Goal: Information Seeking & Learning: Check status

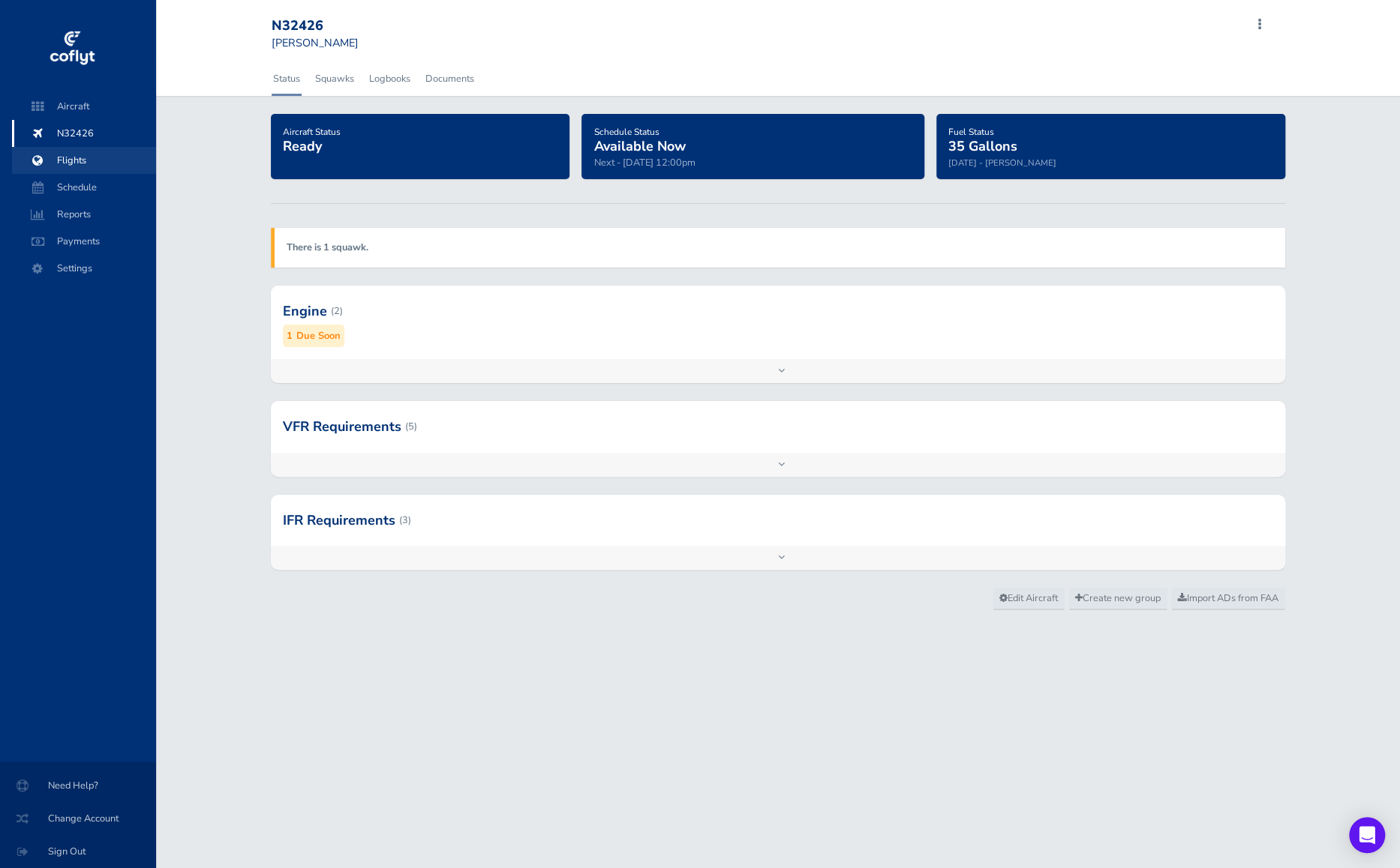
click at [58, 162] on span "Flights" at bounding box center [84, 161] width 114 height 27
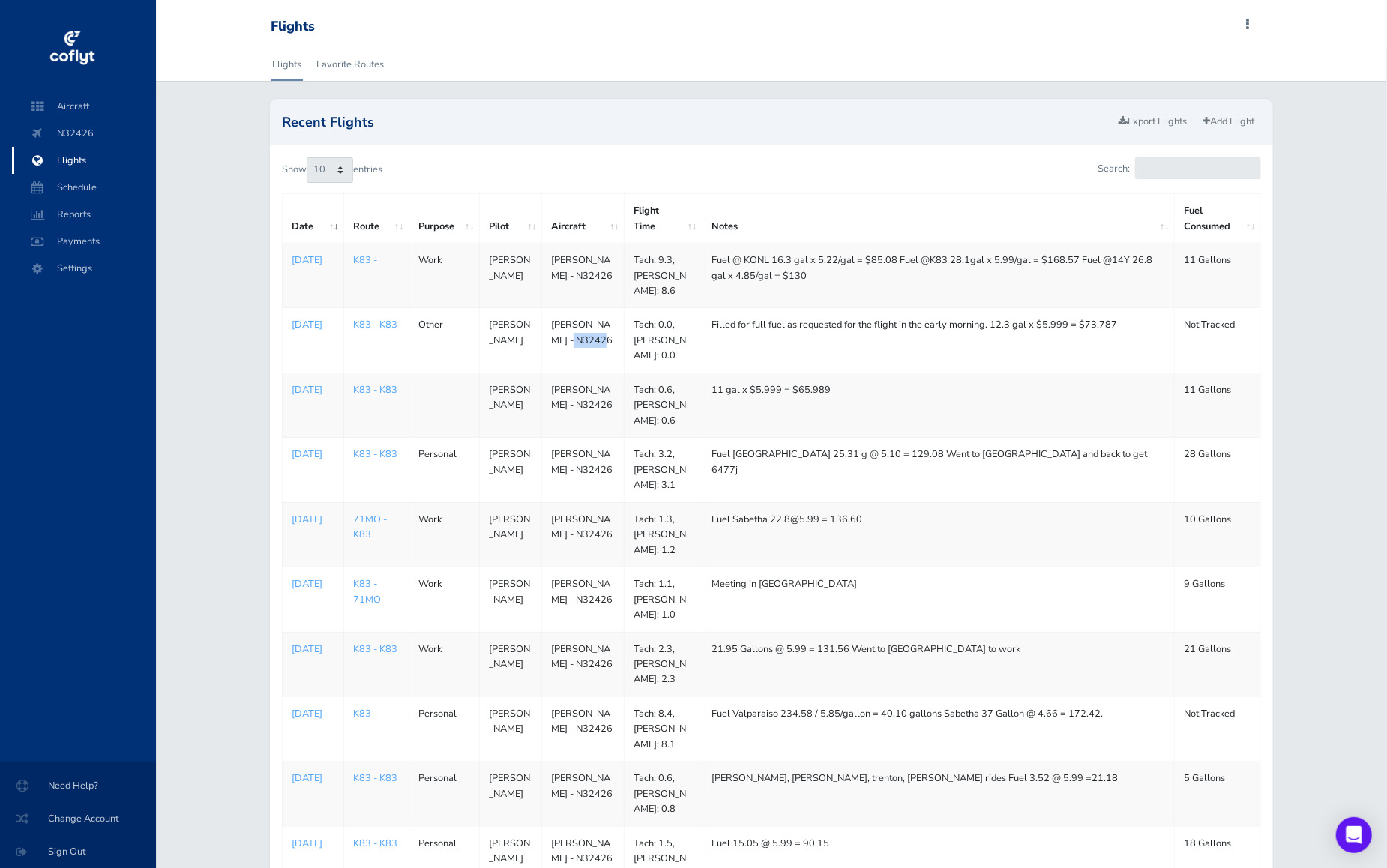
drag, startPoint x: 592, startPoint y: 335, endPoint x: 534, endPoint y: 335, distance: 58.0
click at [535, 335] on tr "1755734400 Aug 21, 2025 K83 - K83 Other Nohl Niehues Piper Archer - N32426 Tach…" at bounding box center [771, 340] width 978 height 64
drag, startPoint x: 534, startPoint y: 335, endPoint x: 755, endPoint y: 341, distance: 221.1
click at [749, 343] on td "Filled for full fuel as requested for the flight in the early morning. 12.3 gal…" at bounding box center [938, 340] width 472 height 64
click at [309, 322] on p "[DATE]" at bounding box center [313, 324] width 43 height 15
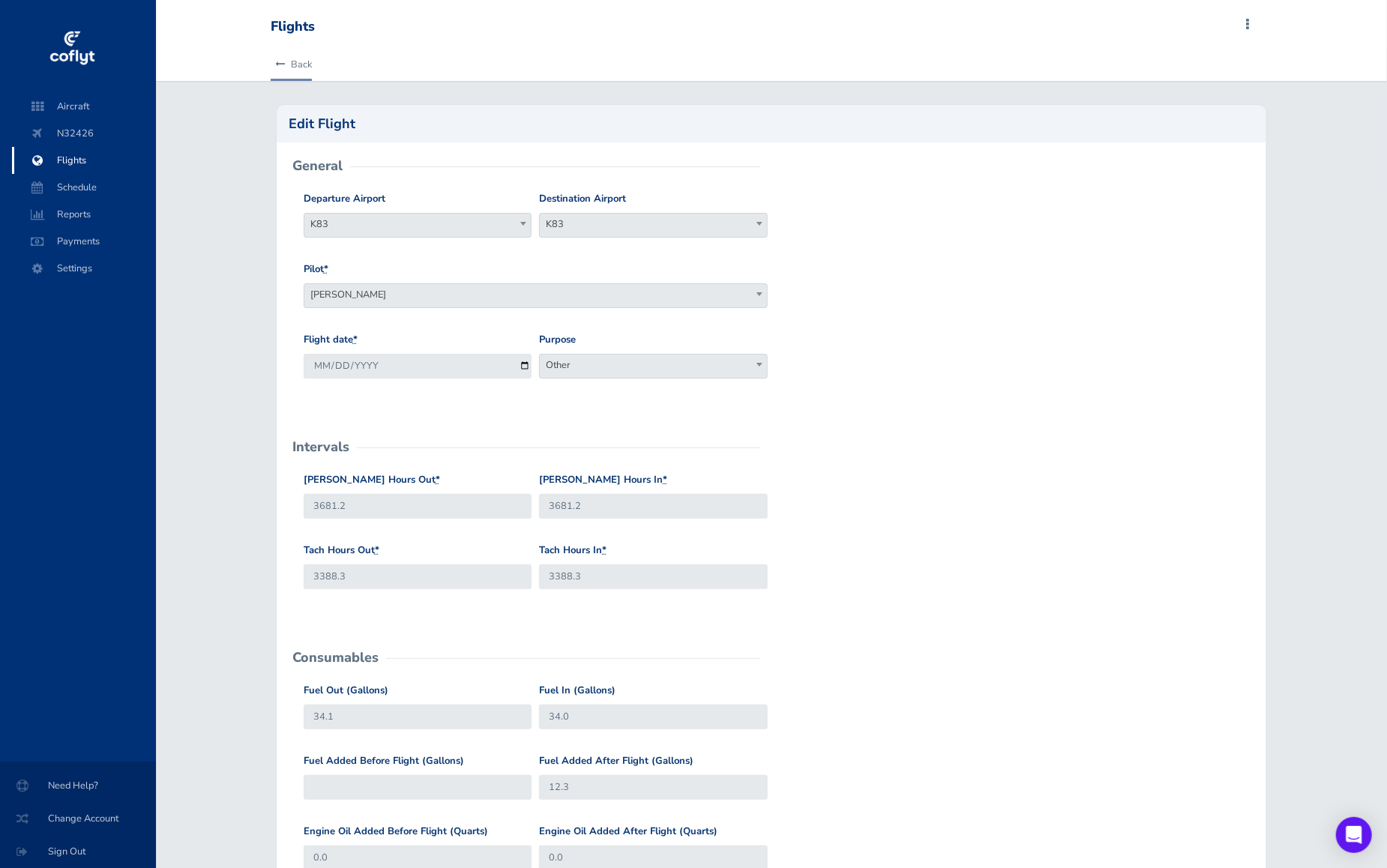
click at [302, 65] on link "Back" at bounding box center [292, 64] width 41 height 33
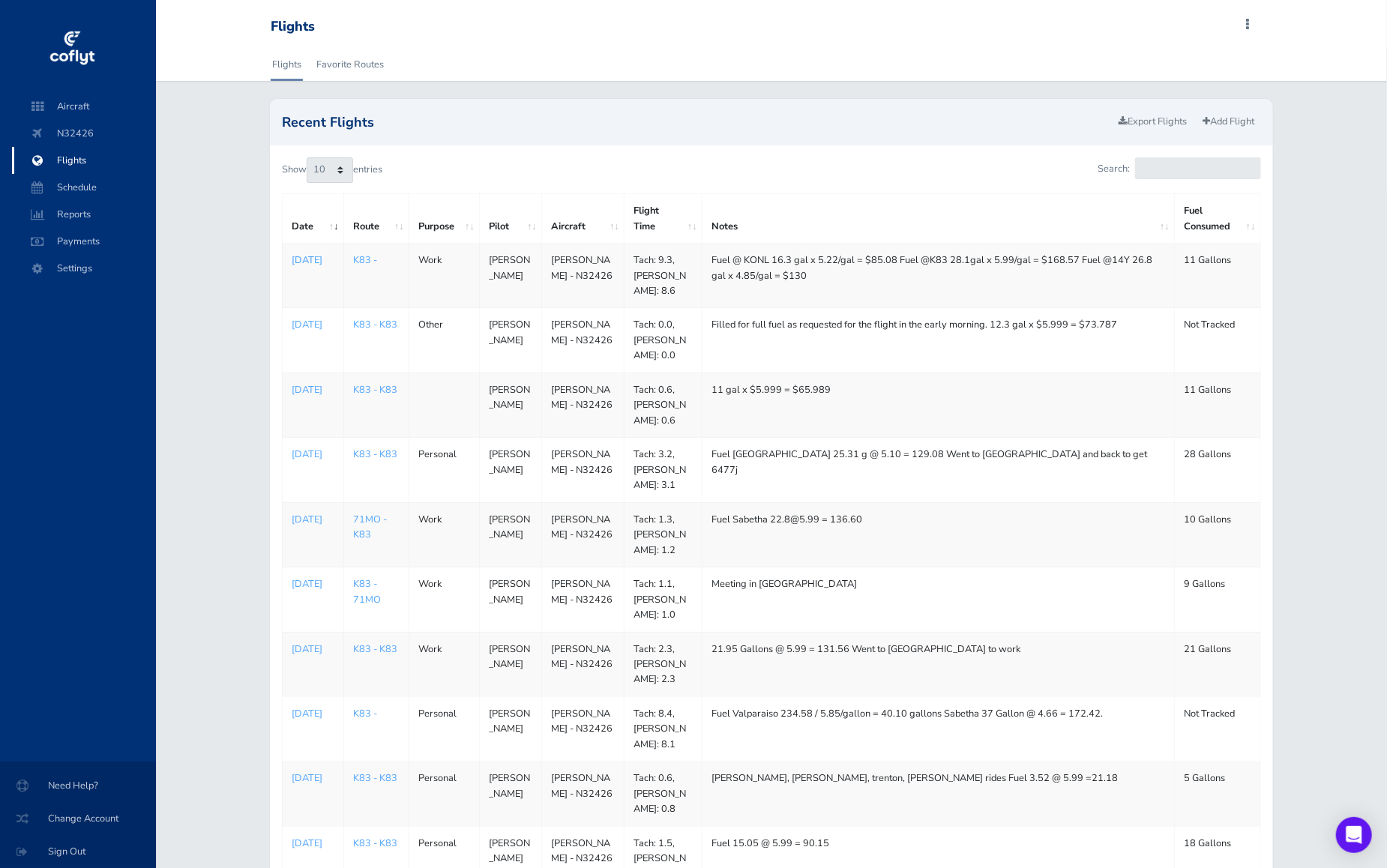
click at [300, 261] on p "Aug 22, 2025" at bounding box center [313, 259] width 43 height 15
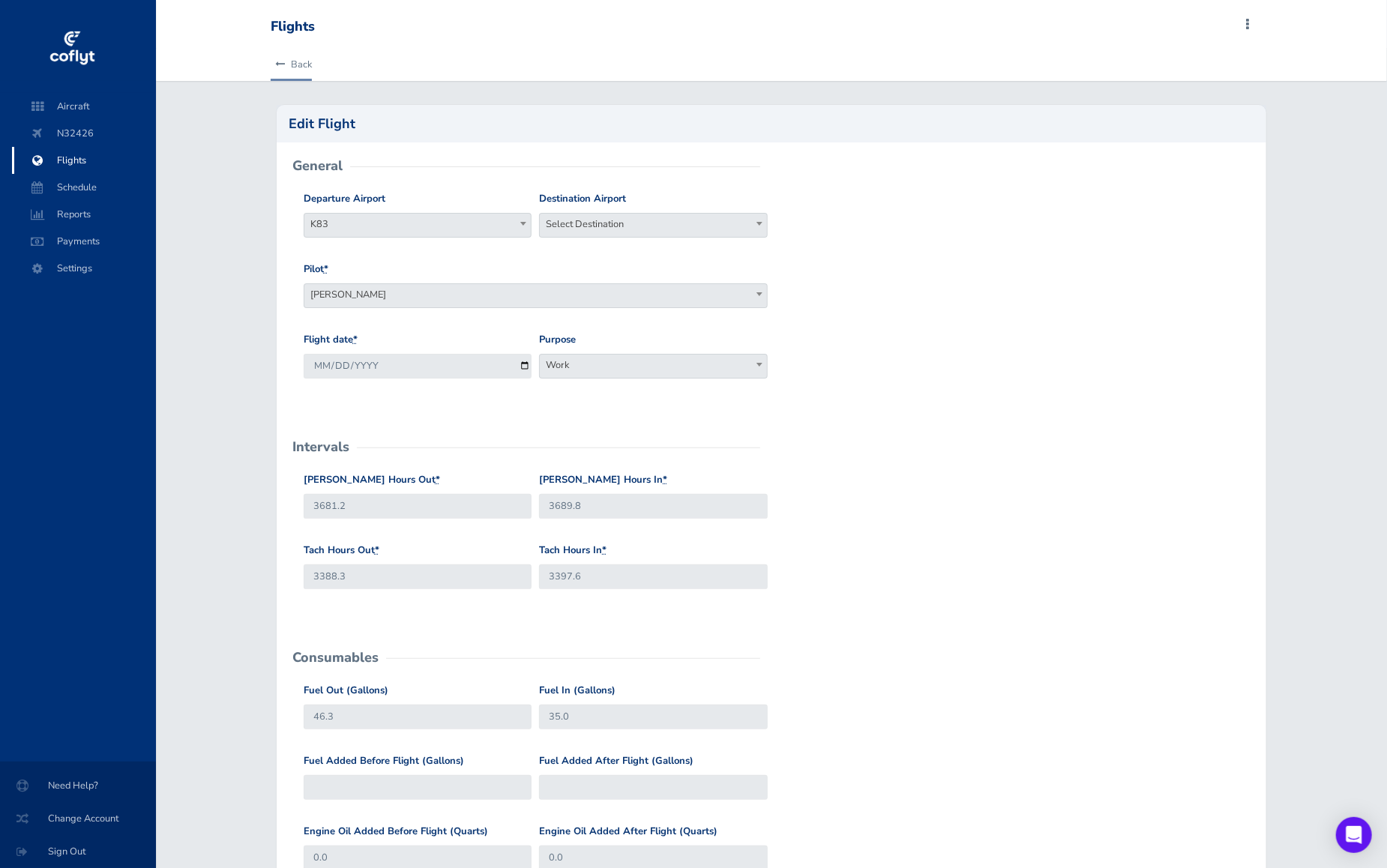
click at [294, 62] on link "Back" at bounding box center [292, 64] width 41 height 33
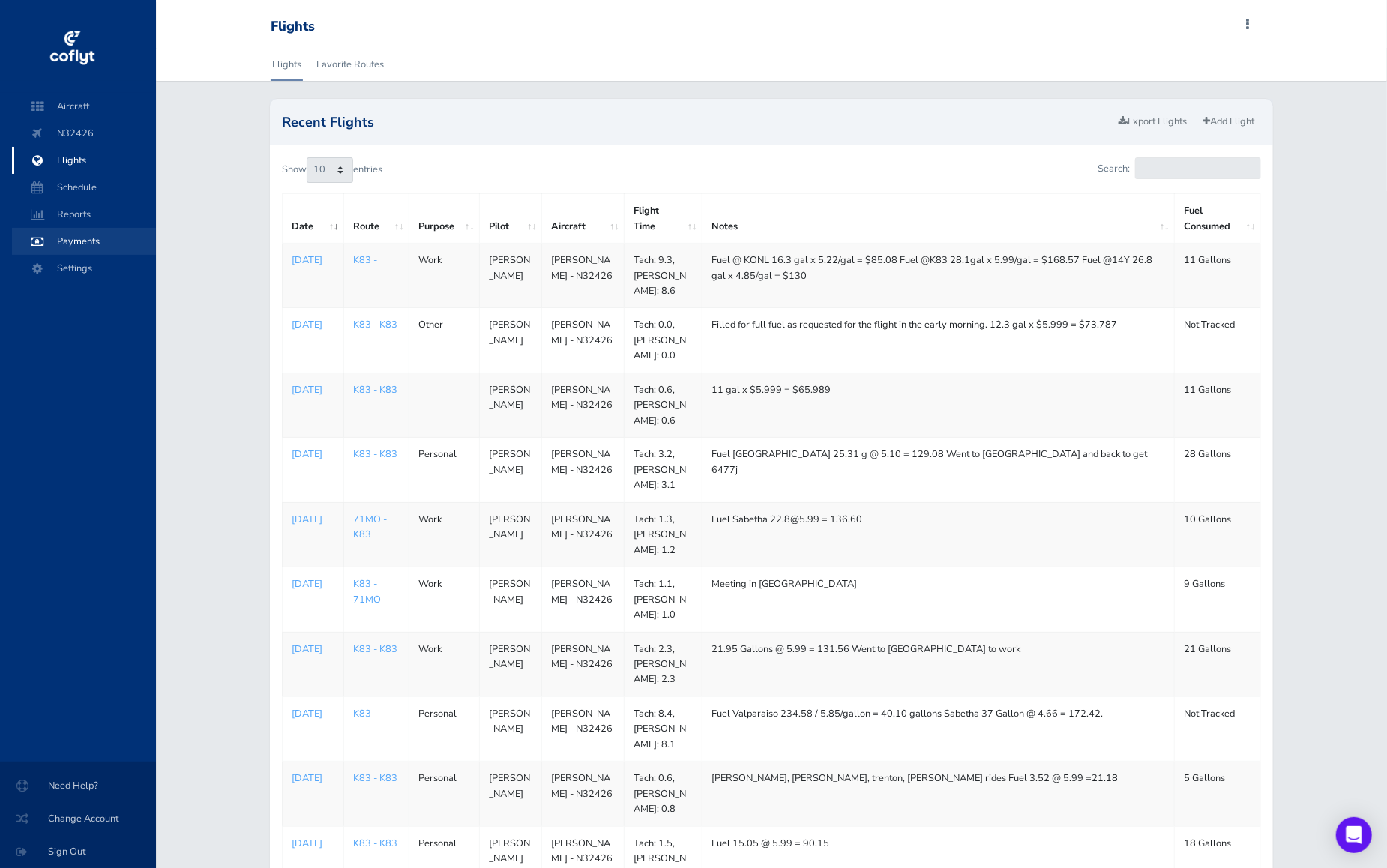
click at [73, 242] on span "Payments" at bounding box center [84, 242] width 114 height 27
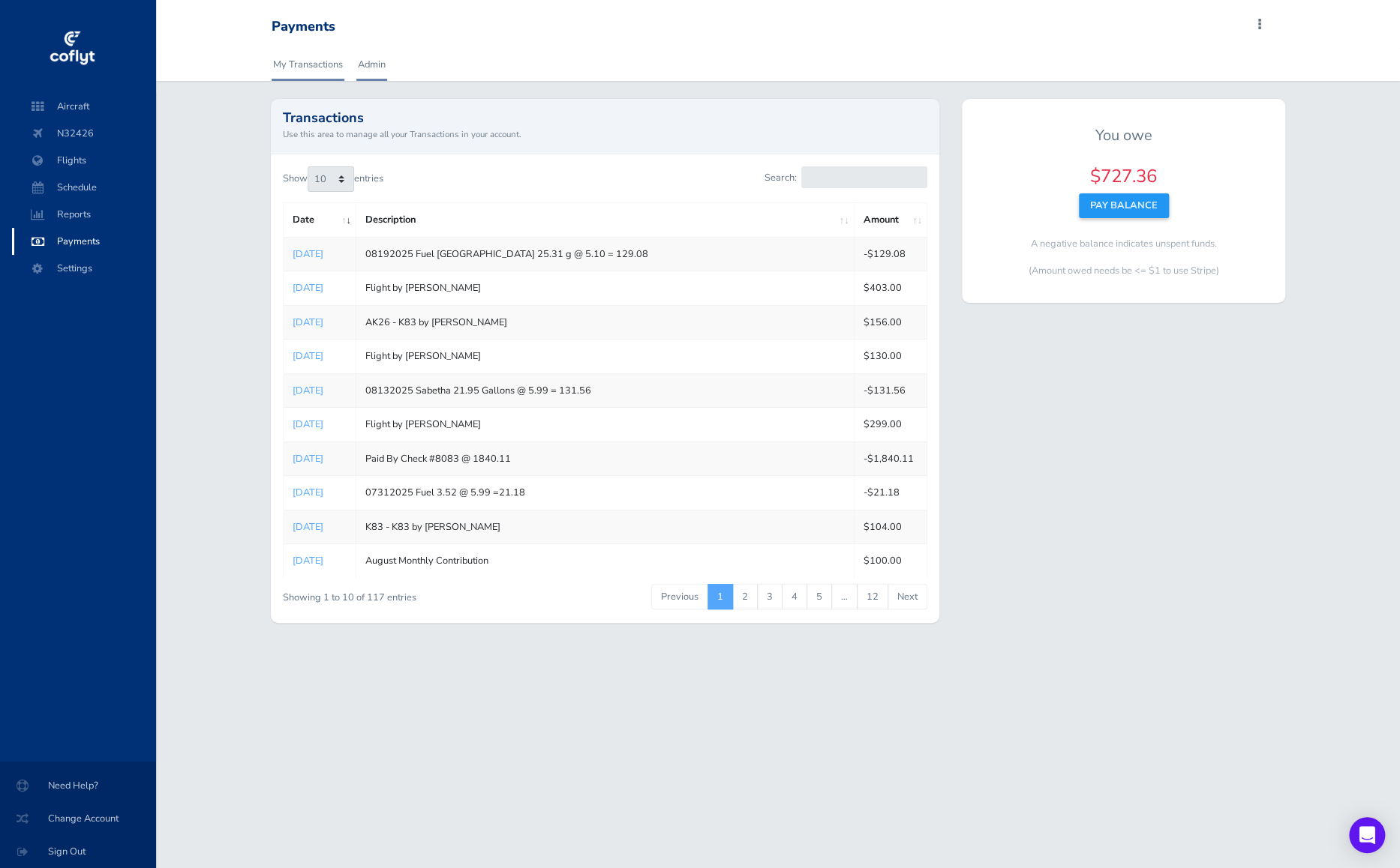
click at [377, 64] on link "Admin" at bounding box center [372, 64] width 31 height 33
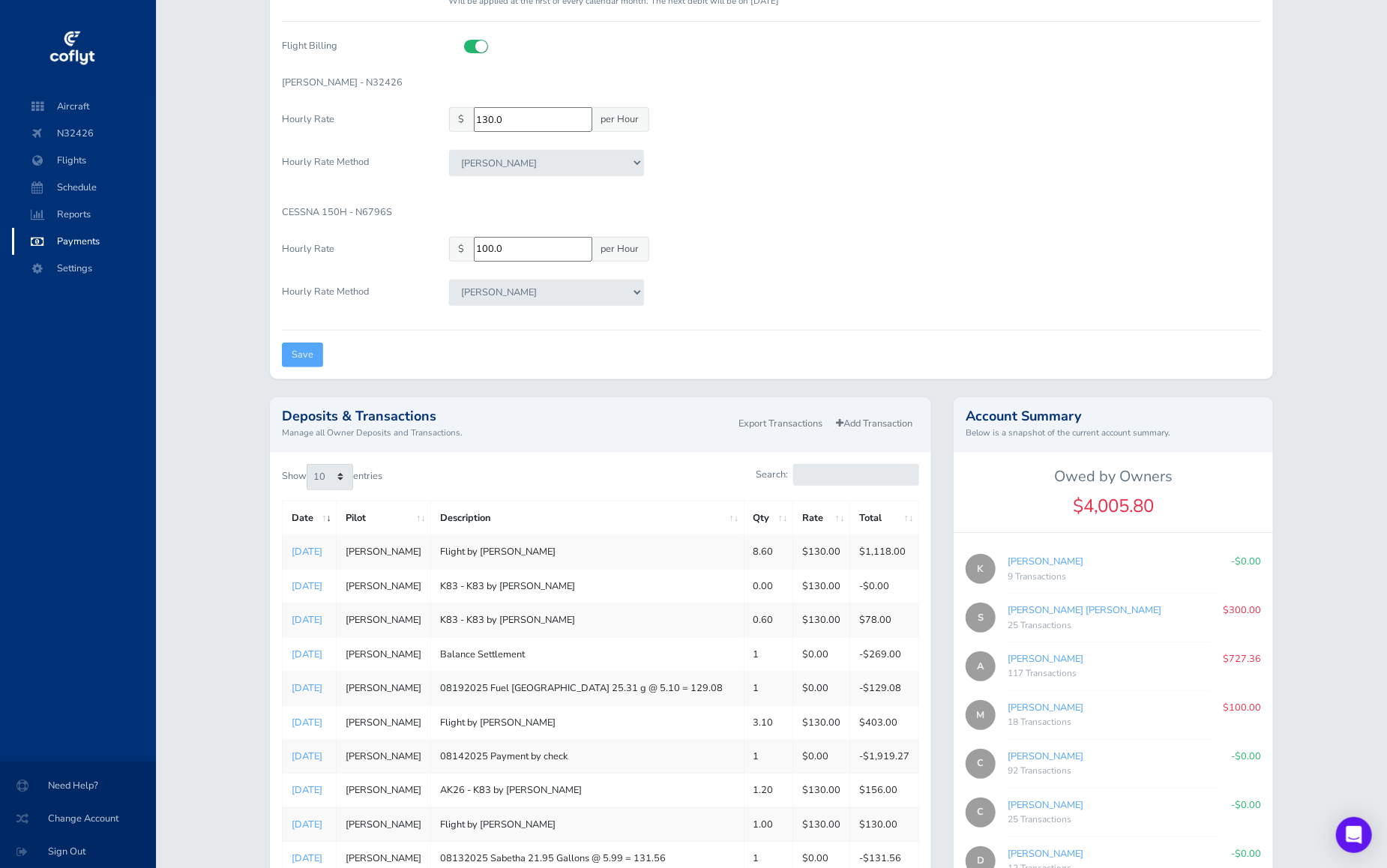
scroll to position [11, 0]
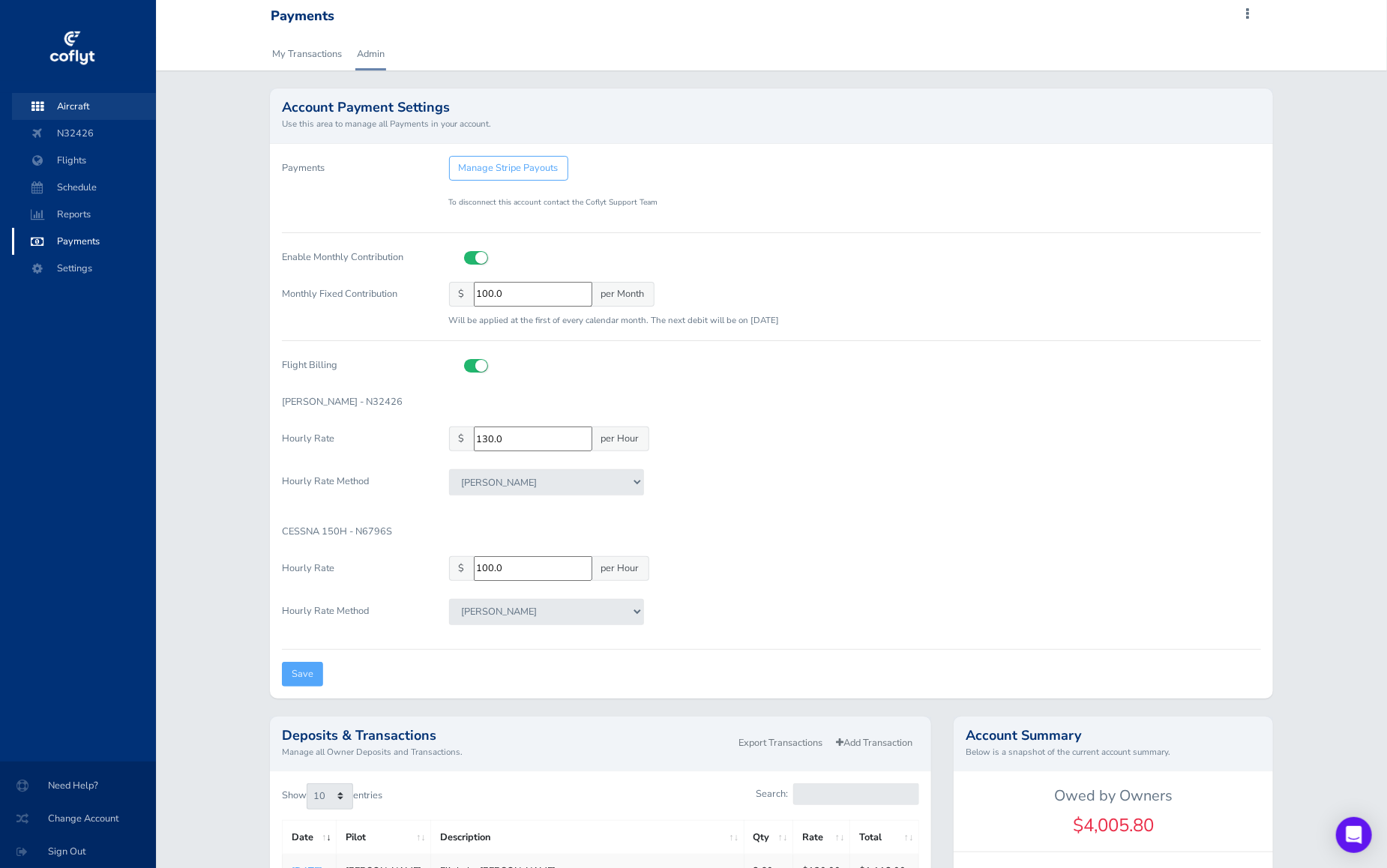
click at [81, 105] on span "Aircraft" at bounding box center [84, 106] width 114 height 27
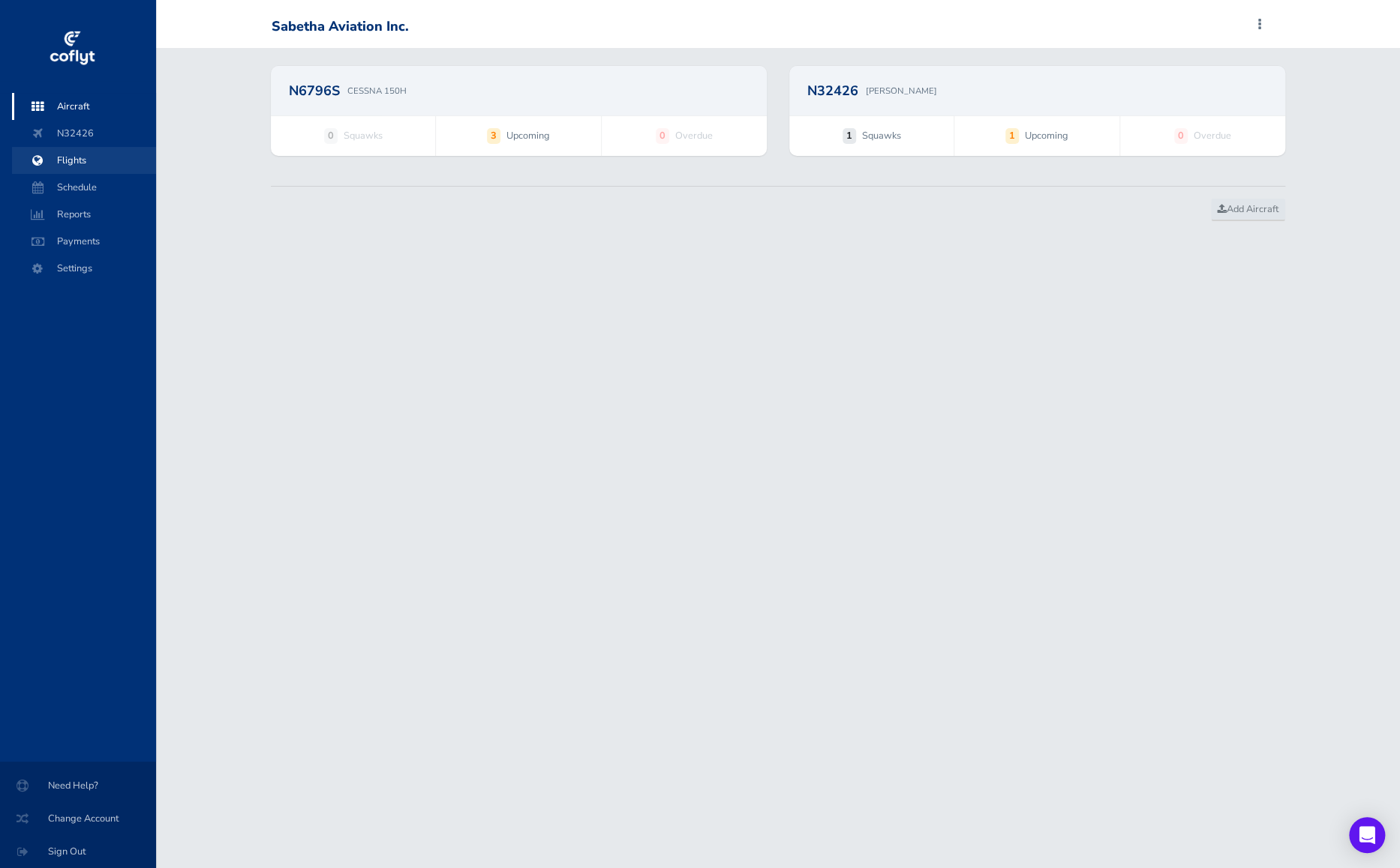
click at [66, 149] on span "Flights" at bounding box center [84, 161] width 114 height 27
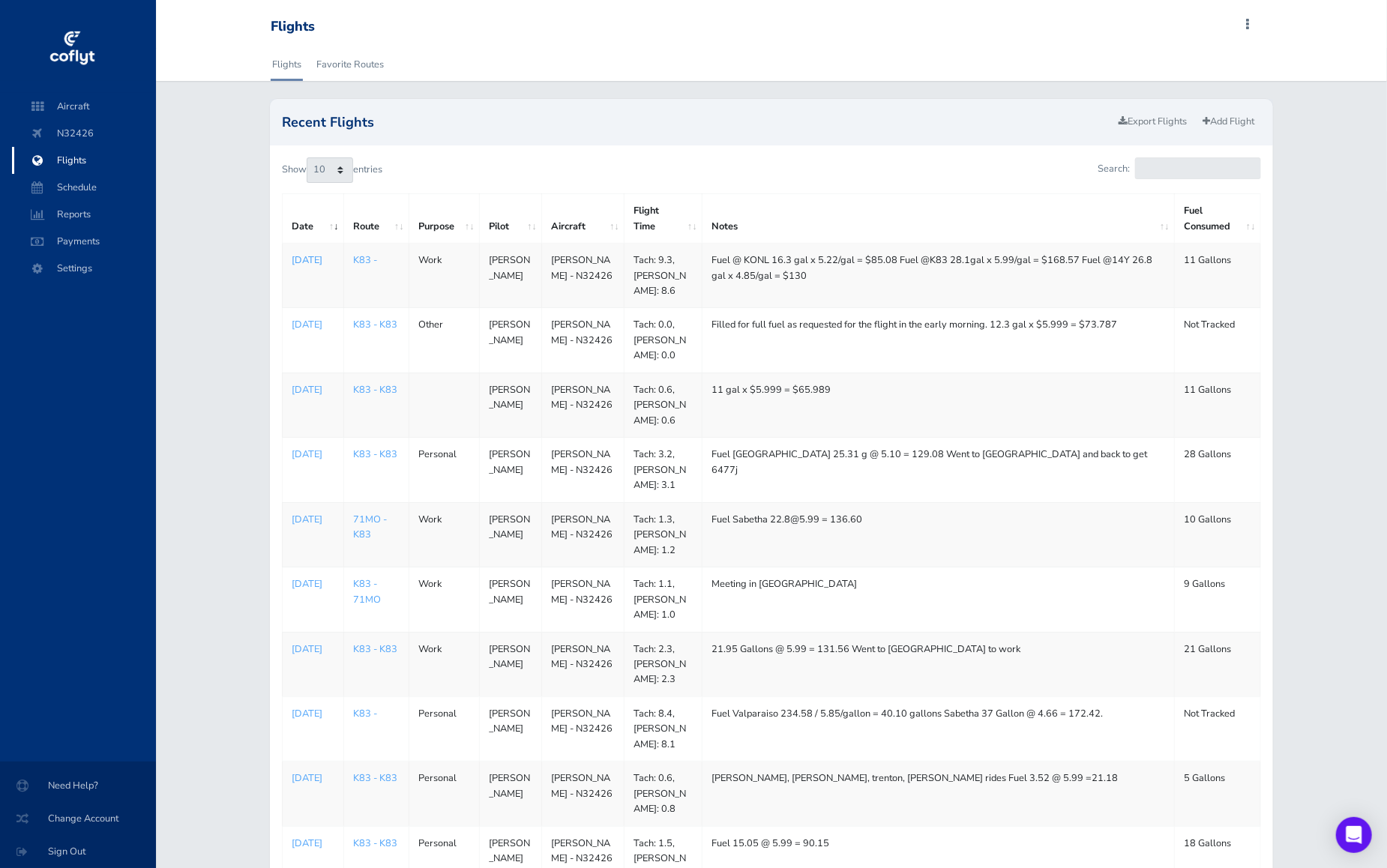
click at [303, 255] on p "[DATE]" at bounding box center [313, 259] width 43 height 15
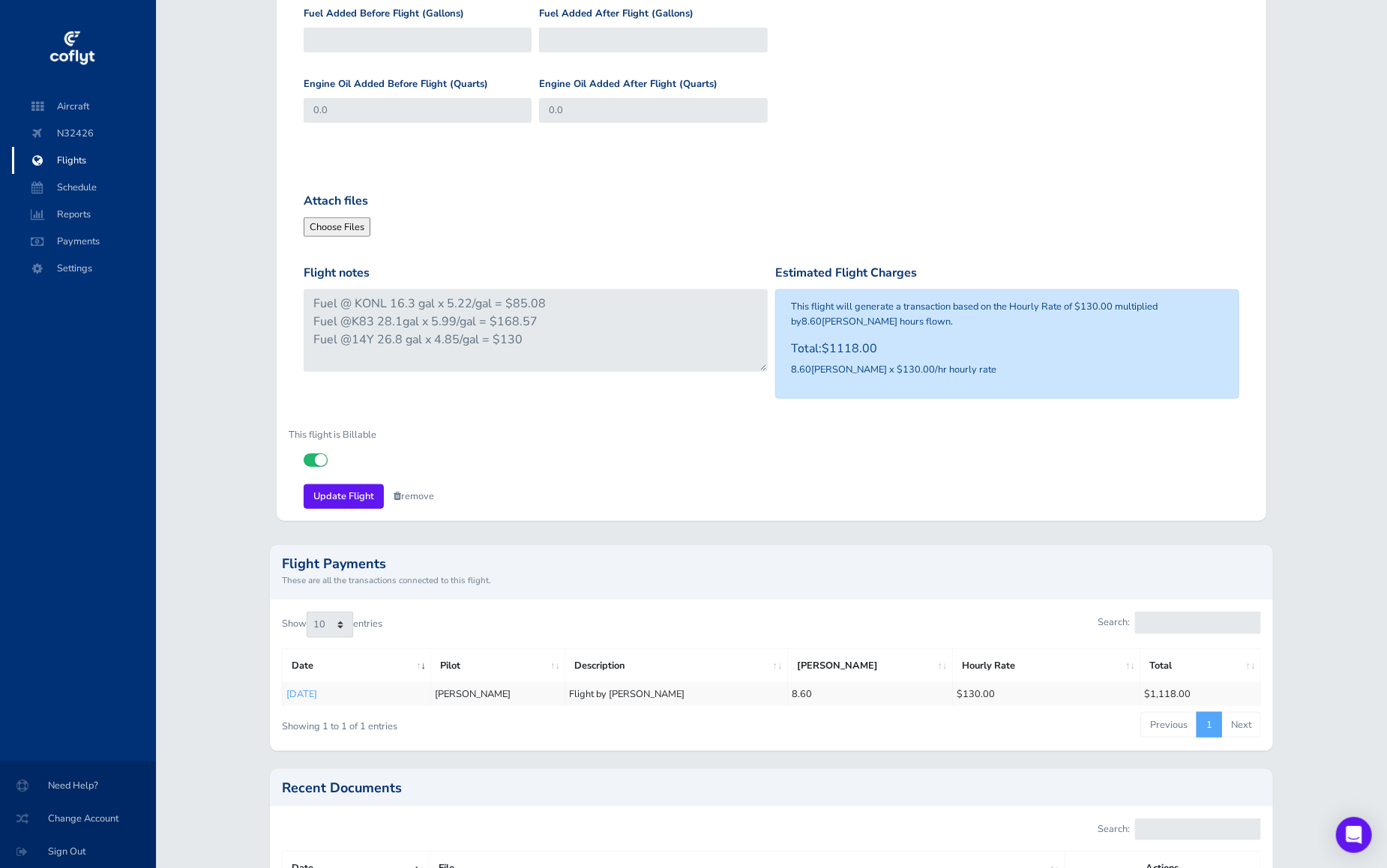
scroll to position [571, 0]
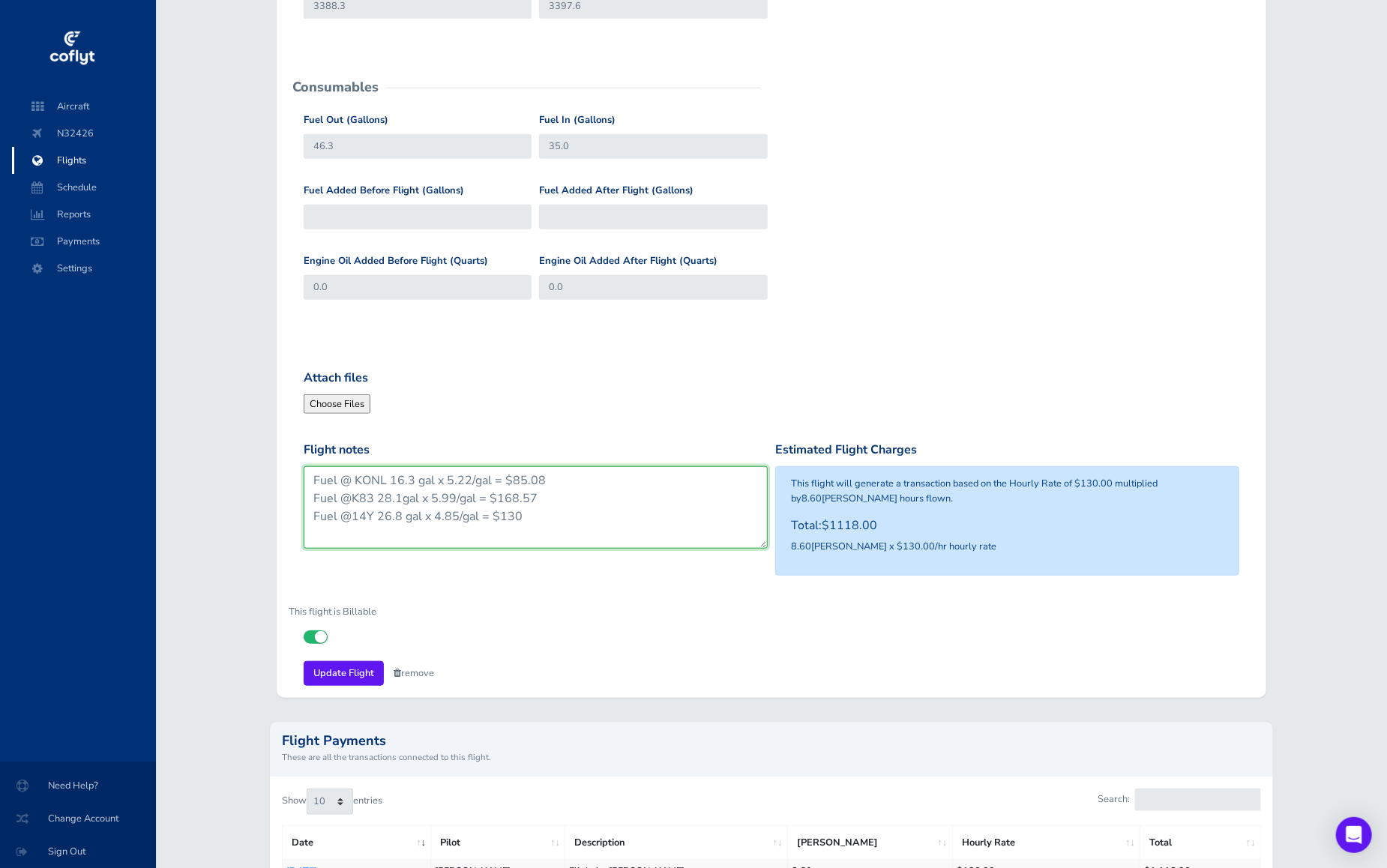
drag, startPoint x: 651, startPoint y: 482, endPoint x: 625, endPoint y: 466, distance: 30.5
click at [625, 466] on textarea "Fuel @ KONL 16.3 gal x 5.22/gal = $85.08 Fuel @K83 28.1gal x 5.99/gal = $168.57…" at bounding box center [535, 507] width 464 height 83
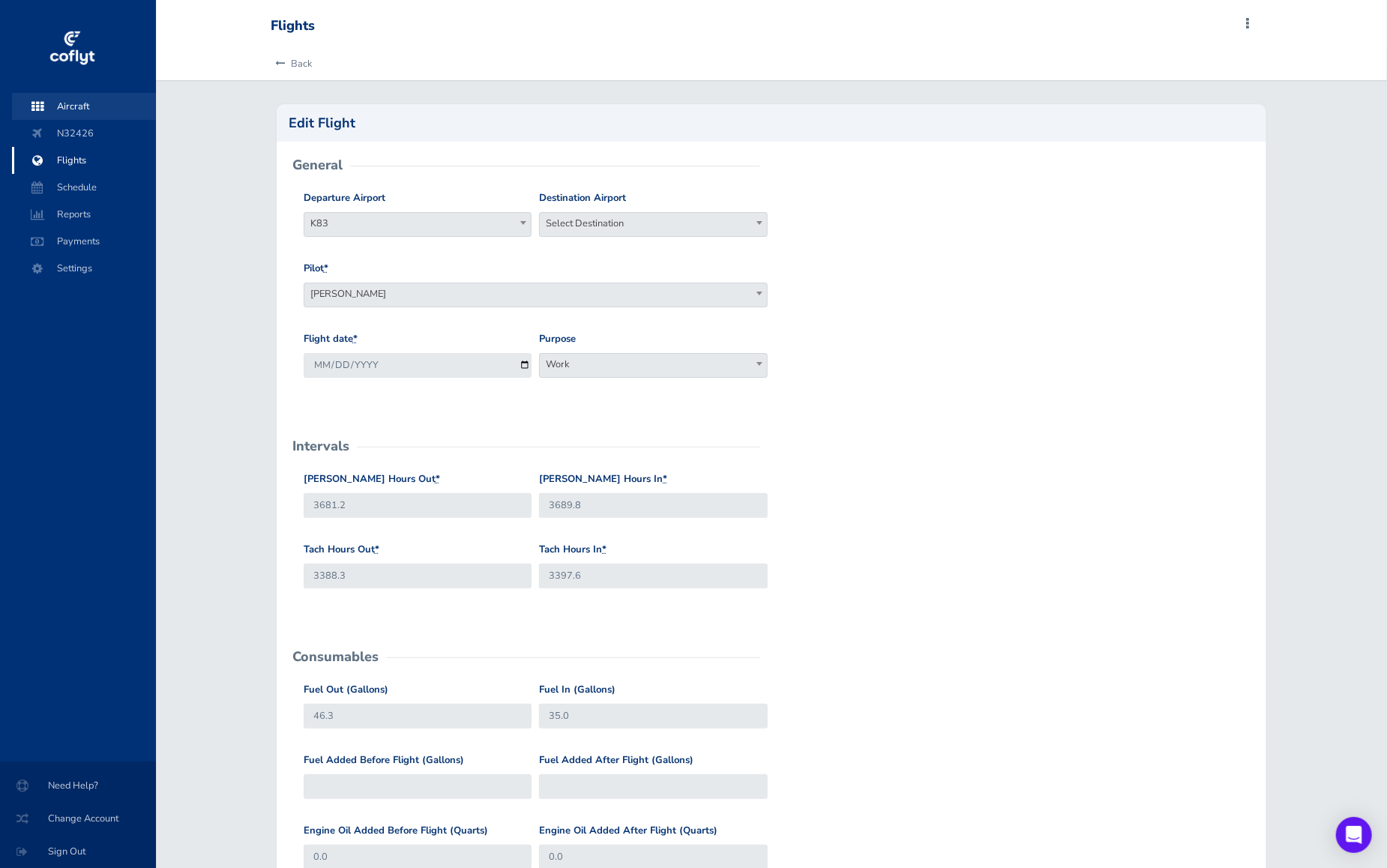
scroll to position [0, 0]
click at [70, 243] on span "Payments" at bounding box center [84, 242] width 114 height 27
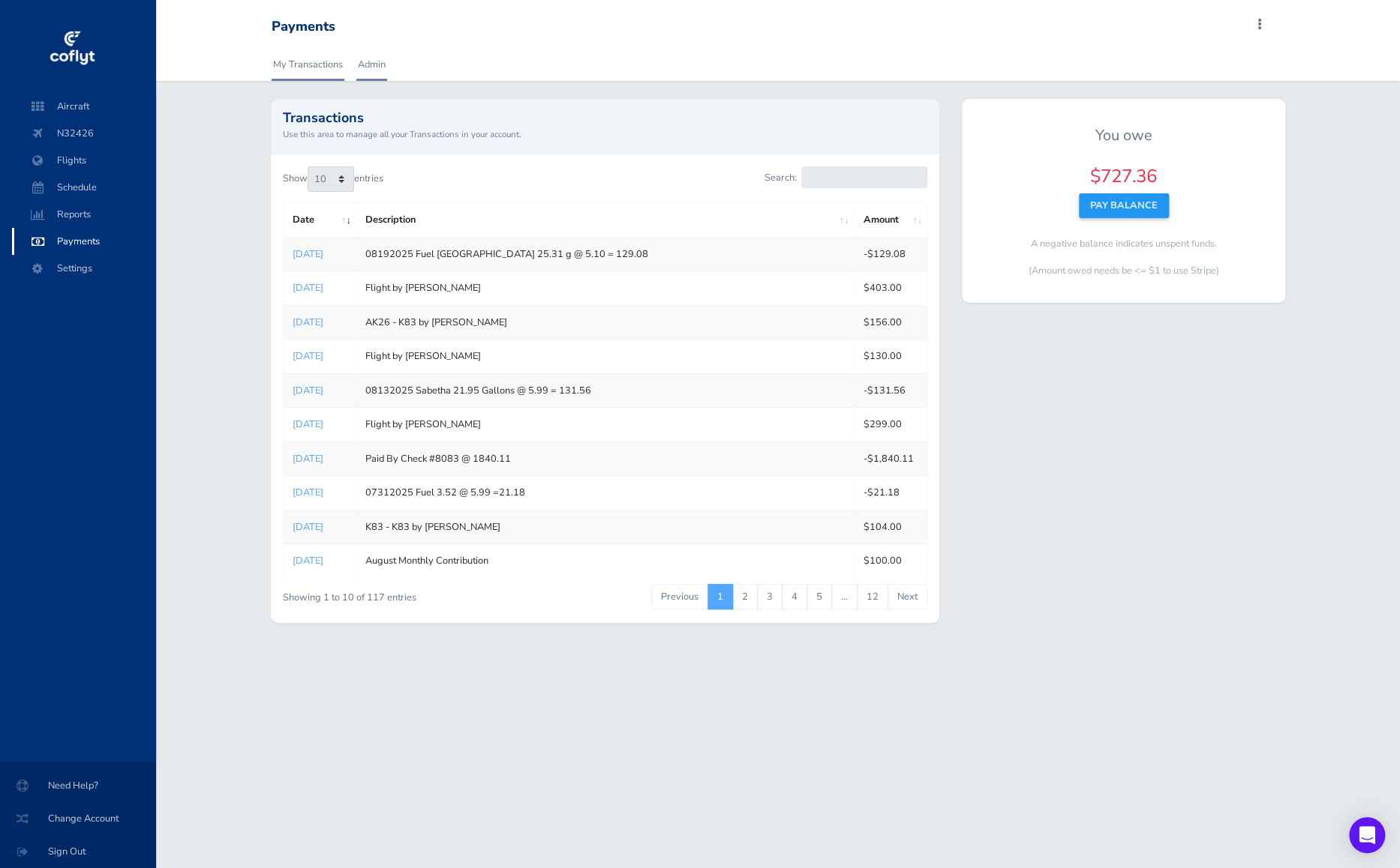
click at [367, 60] on link "Admin" at bounding box center [372, 64] width 31 height 33
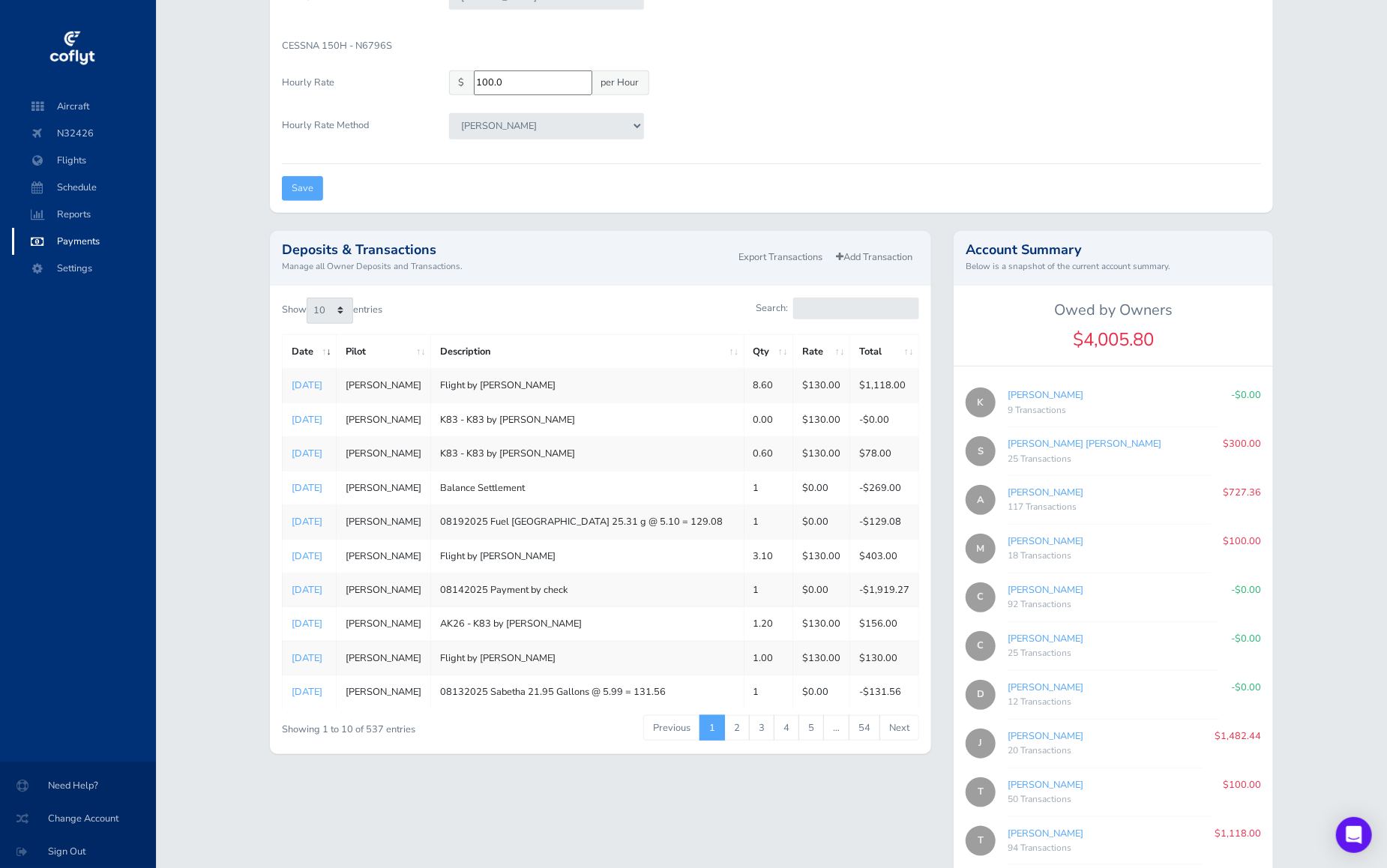
scroll to position [450, 0]
